Goal: Information Seeking & Learning: Compare options

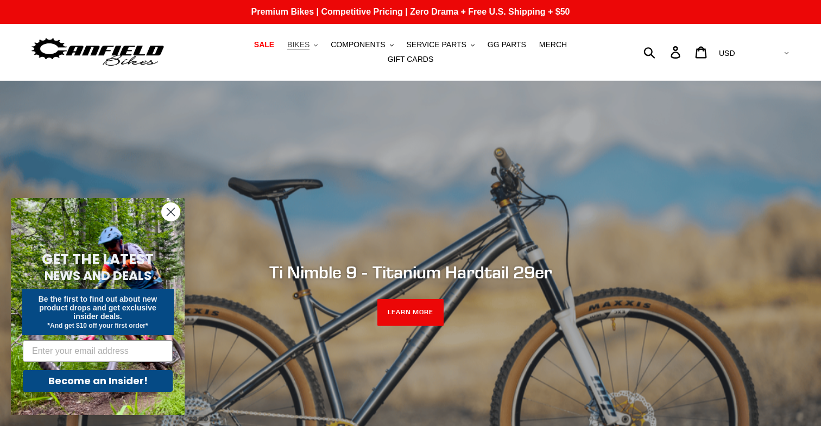
click at [287, 49] on span "BIKES" at bounding box center [298, 44] width 22 height 9
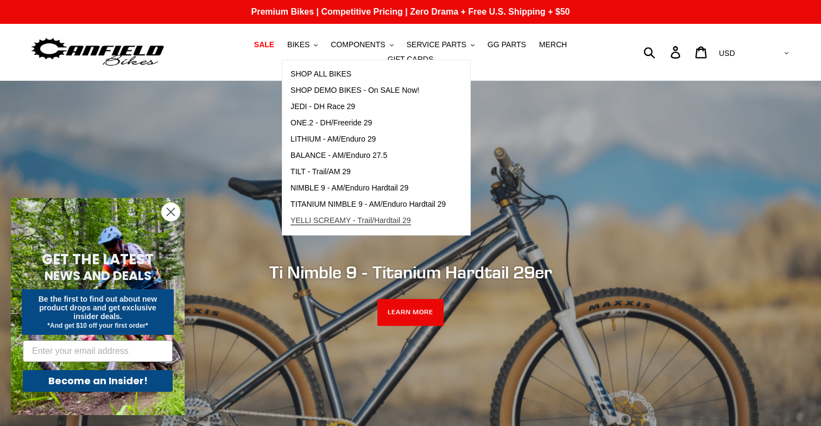
click at [293, 222] on span "YELLI SCREAMY - Trail/Hardtail 29" at bounding box center [351, 220] width 121 height 9
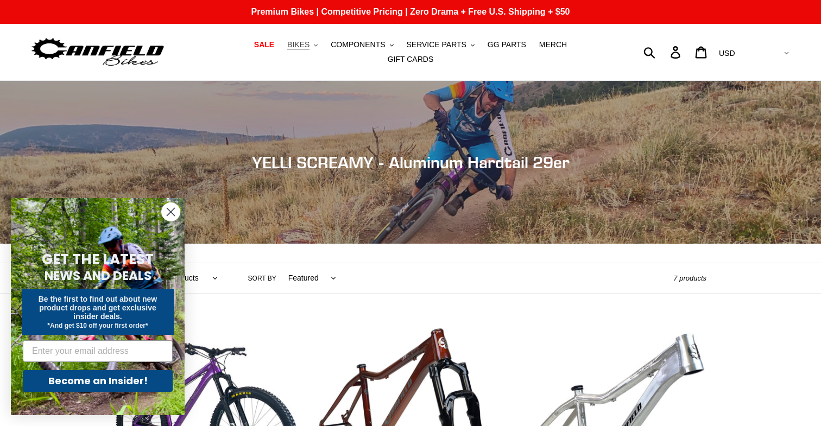
click at [287, 48] on span "BIKES" at bounding box center [298, 44] width 22 height 9
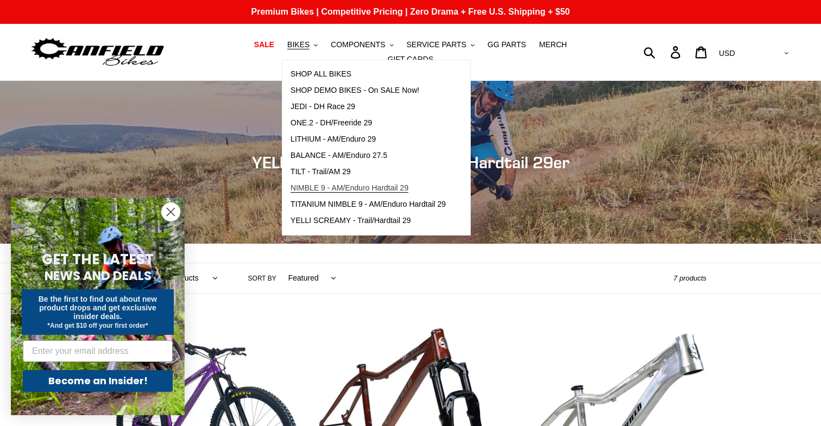
click at [291, 192] on span "NIMBLE 9 - AM/Enduro Hardtail 29" at bounding box center [350, 188] width 118 height 9
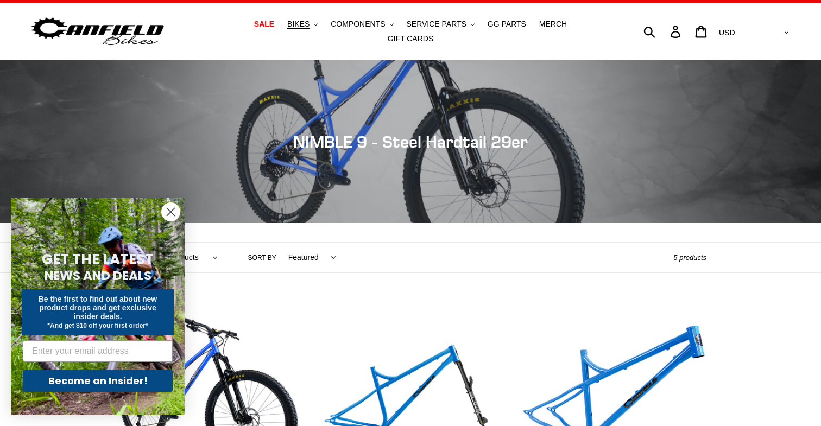
scroll to position [20, 0]
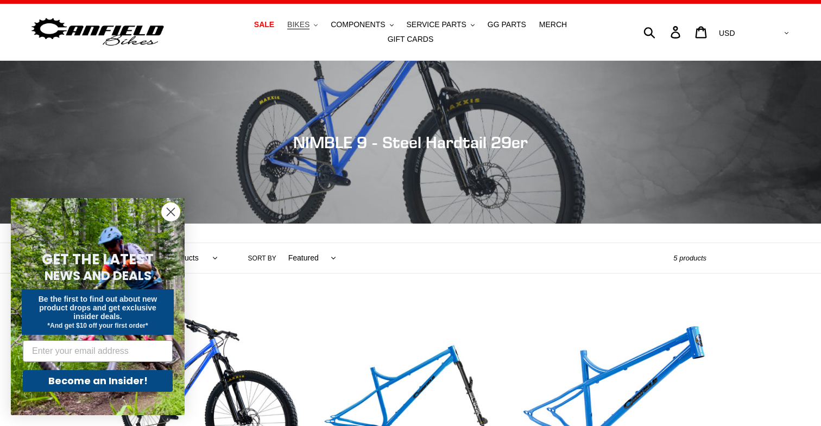
click at [287, 29] on span "BIKES" at bounding box center [298, 24] width 22 height 9
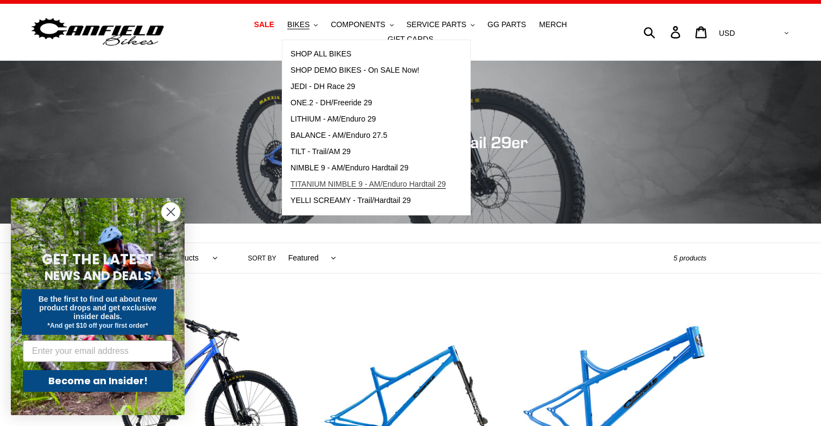
click at [291, 185] on span "TITANIUM NIMBLE 9 - AM/Enduro Hardtail 29" at bounding box center [368, 184] width 155 height 9
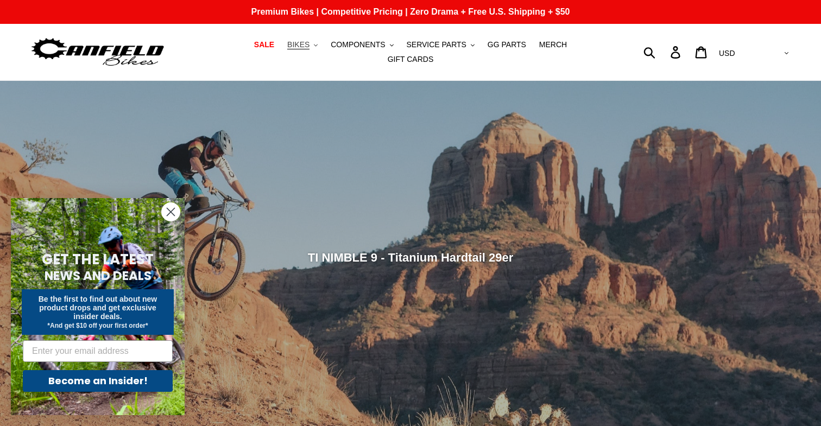
click at [287, 48] on span "BIKES" at bounding box center [298, 44] width 22 height 9
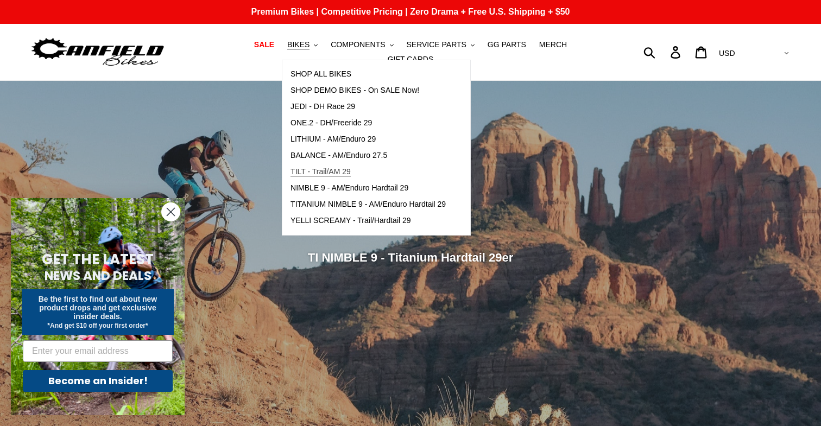
click at [291, 175] on span "TILT - Trail/AM 29" at bounding box center [321, 171] width 60 height 9
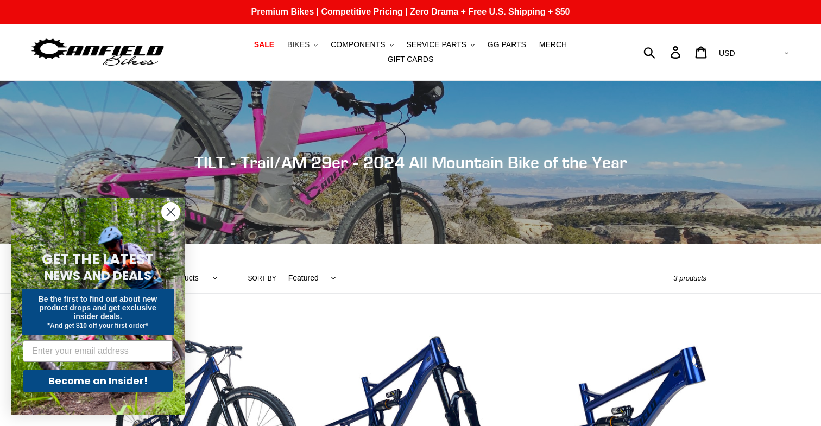
click at [287, 47] on span "BIKES" at bounding box center [298, 44] width 22 height 9
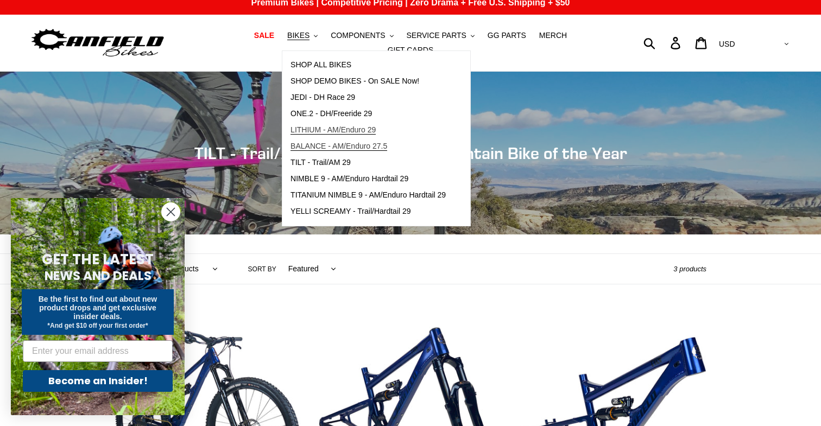
click at [288, 145] on link "BALANCE - AM/Enduro 27.5" at bounding box center [368, 146] width 172 height 16
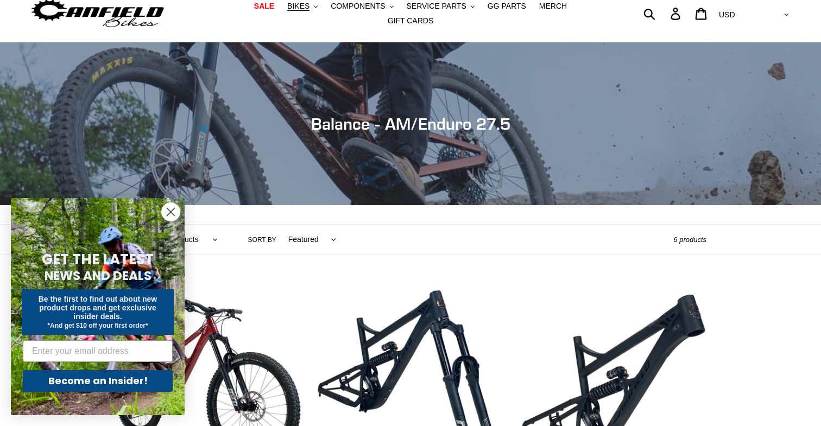
scroll to position [38, 0]
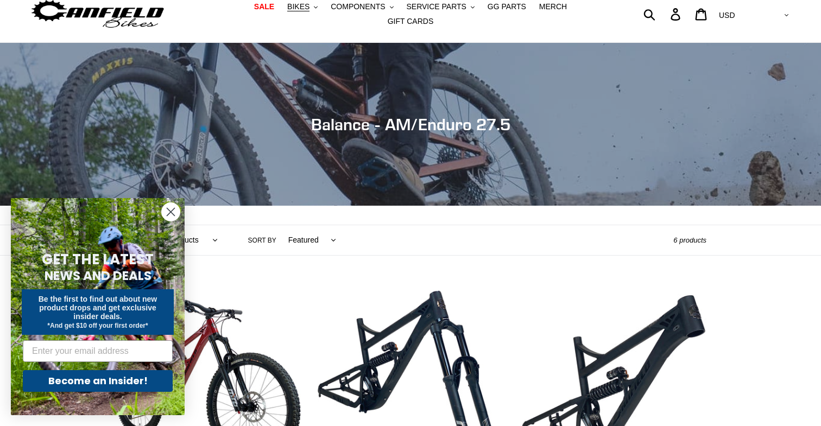
click at [175, 216] on icon "Close dialog" at bounding box center [171, 213] width 8 height 8
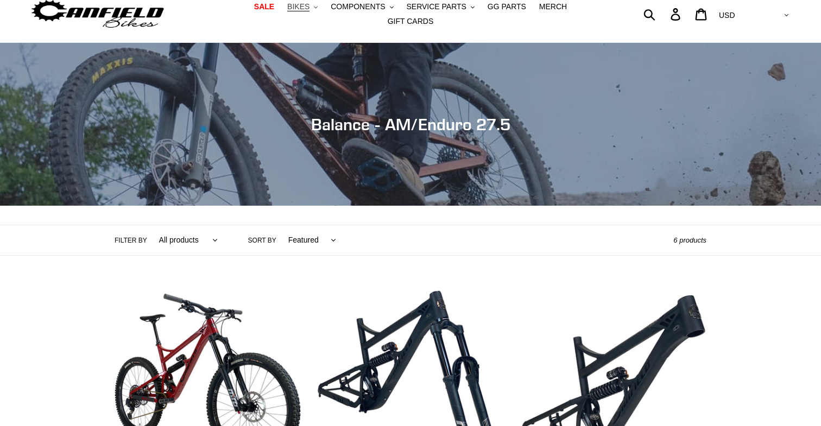
click at [287, 11] on span "BIKES" at bounding box center [298, 6] width 22 height 9
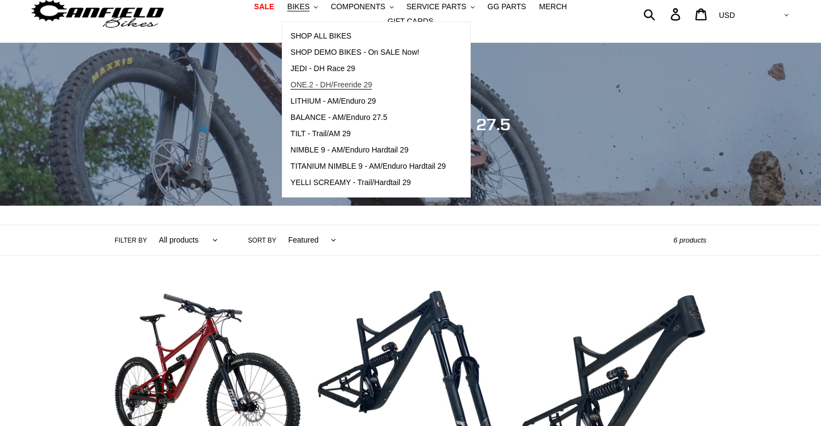
click at [291, 89] on span "ONE.2 - DH/Freeride 29" at bounding box center [331, 84] width 81 height 9
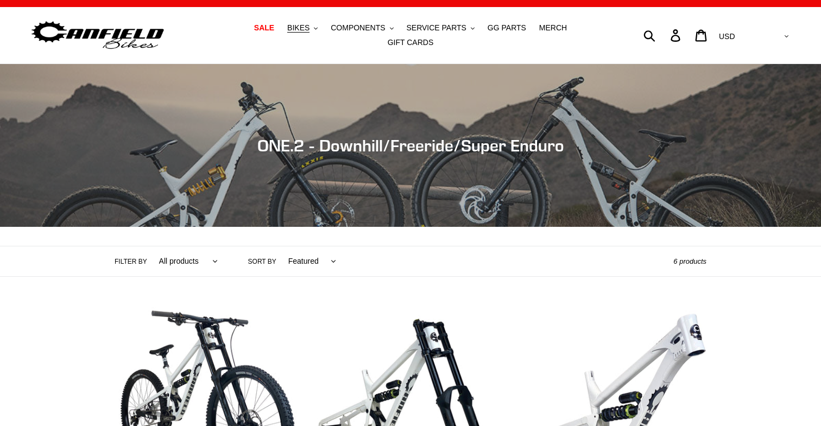
scroll to position [14, 0]
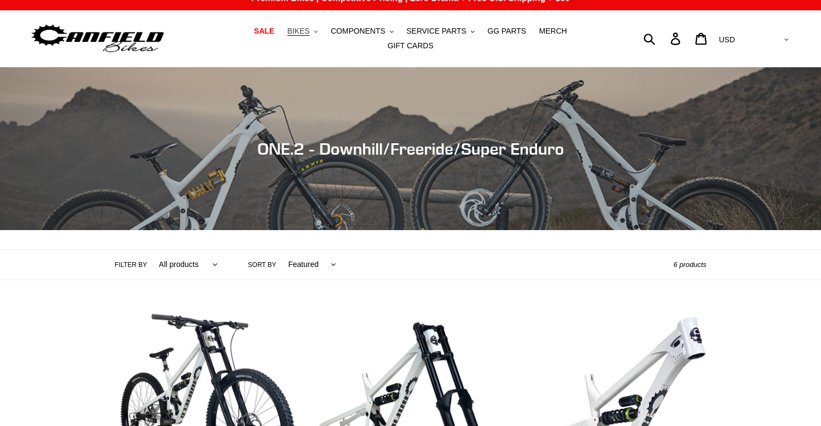
click at [287, 35] on span "BIKES" at bounding box center [298, 31] width 22 height 9
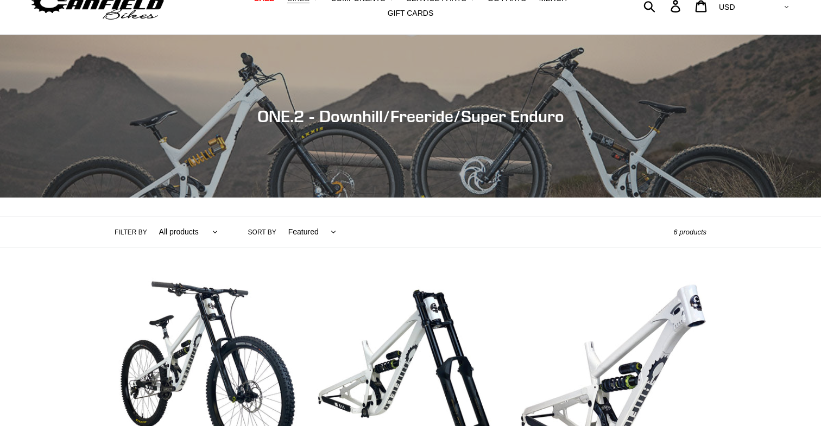
scroll to position [0, 0]
